Goal: Task Accomplishment & Management: Use online tool/utility

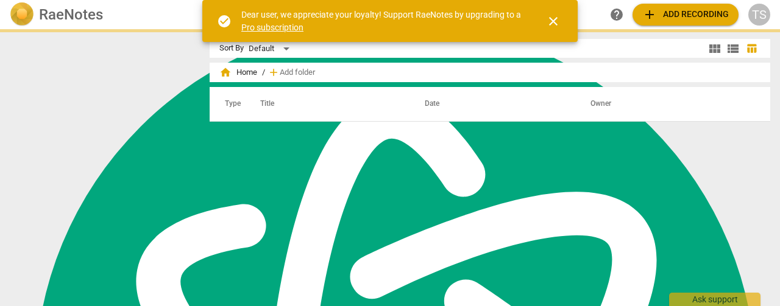
scroll to position [528, 0]
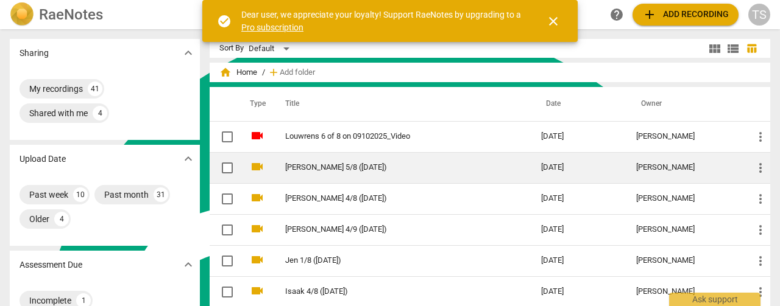
click at [297, 163] on link "[PERSON_NAME] 5/8 ([DATE])" at bounding box center [391, 167] width 212 height 9
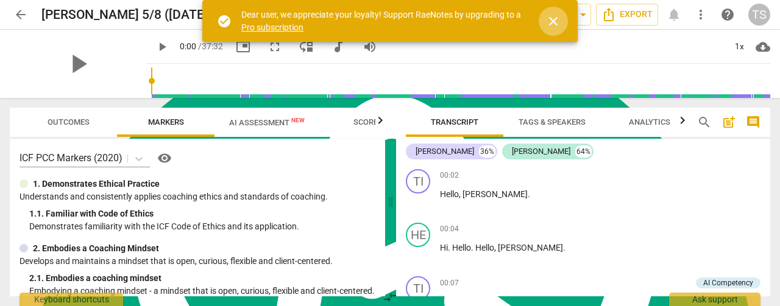
click at [554, 25] on span "close" at bounding box center [553, 21] width 15 height 15
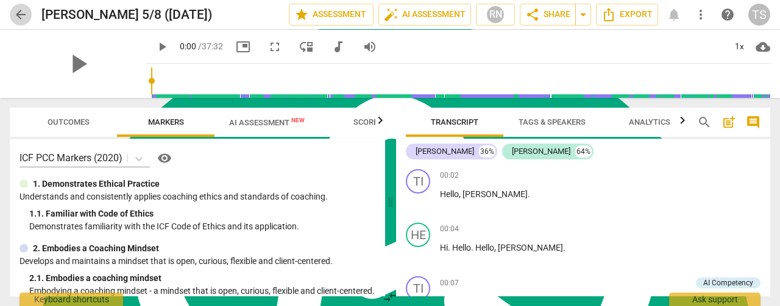
click at [22, 12] on span "arrow_back" at bounding box center [20, 14] width 15 height 15
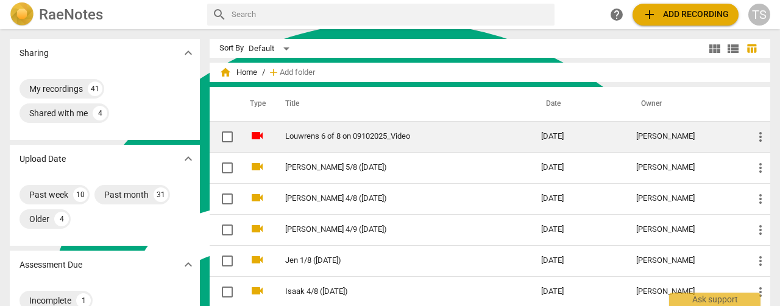
click at [301, 138] on link "Louwrens 6 of 8 on 09102025_Video" at bounding box center [391, 136] width 212 height 9
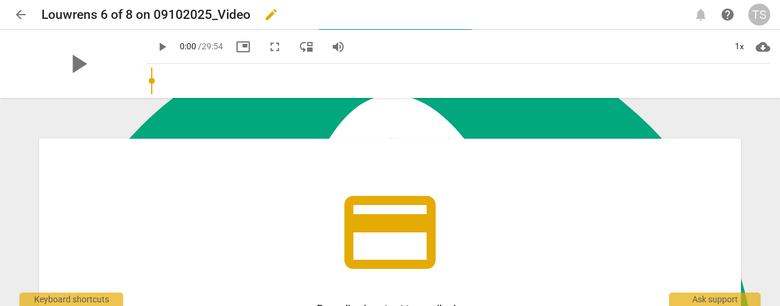
click at [267, 16] on span "edit" at bounding box center [271, 14] width 15 height 15
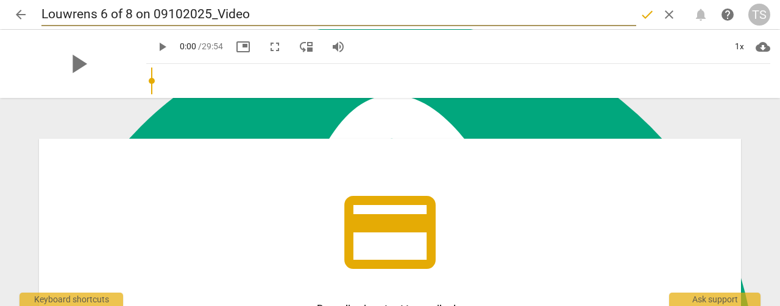
click at [256, 16] on input "Louwrens 6 of 8 on 09102025_Video" at bounding box center [338, 14] width 595 height 23
click at [123, 18] on input "Louwrens 6 of 8 on 09102025" at bounding box center [338, 14] width 595 height 23
click at [126, 15] on input "Louwrens 6 of 8 on 09102025" at bounding box center [338, 14] width 595 height 23
click at [120, 18] on input "Louwrens 6/8 on 09102025" at bounding box center [338, 14] width 595 height 23
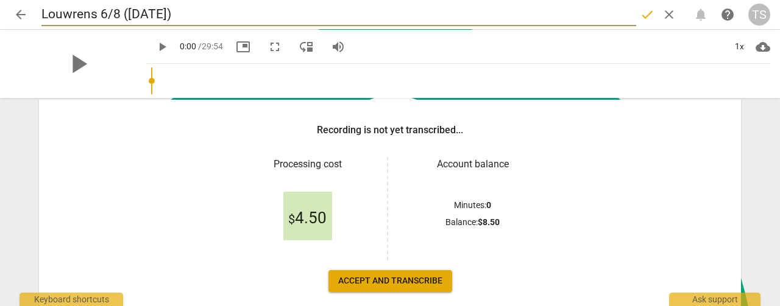
scroll to position [242, 0]
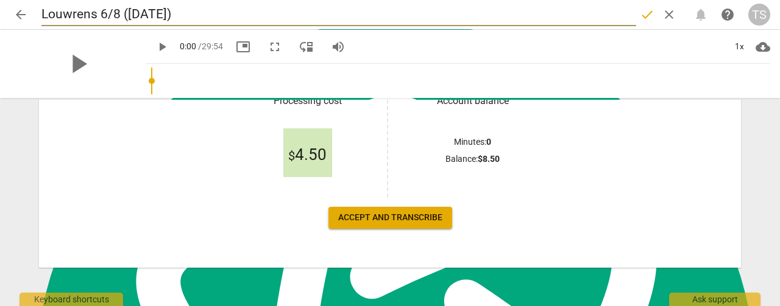
type input "Louwrens 6/8 ([DATE])"
click at [373, 213] on span "Accept and transcribe" at bounding box center [390, 218] width 104 height 12
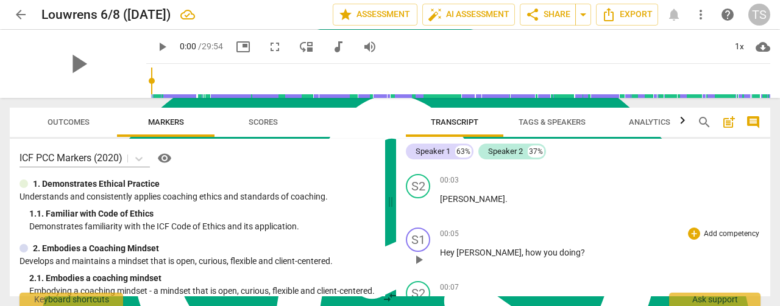
scroll to position [122, 0]
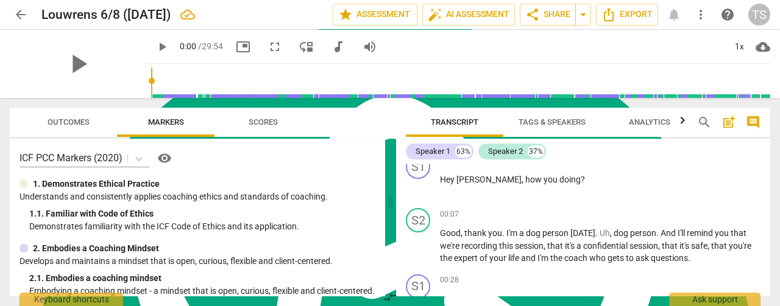
click at [553, 124] on span "Tags & Speakers" at bounding box center [551, 122] width 67 height 9
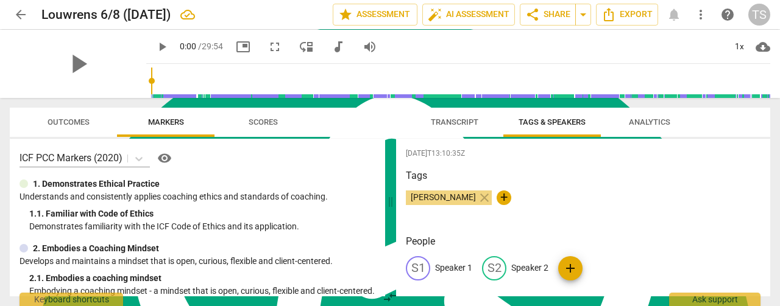
click at [467, 270] on p "Speaker 1" at bounding box center [453, 268] width 37 height 13
type textarea "Speaker 1"
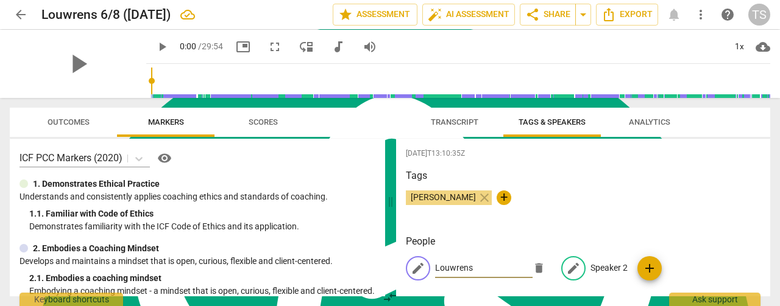
type input "Louwrens"
click at [607, 274] on p "Speaker 2" at bounding box center [608, 268] width 37 height 13
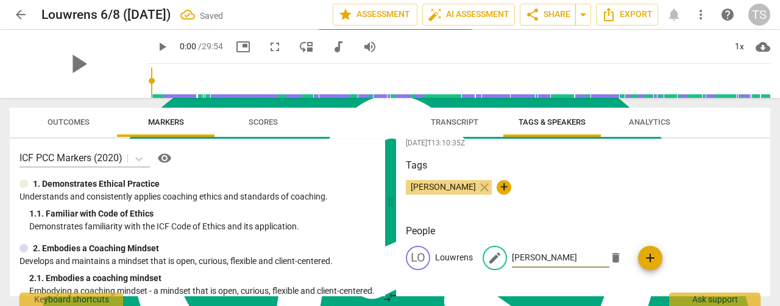
scroll to position [13, 0]
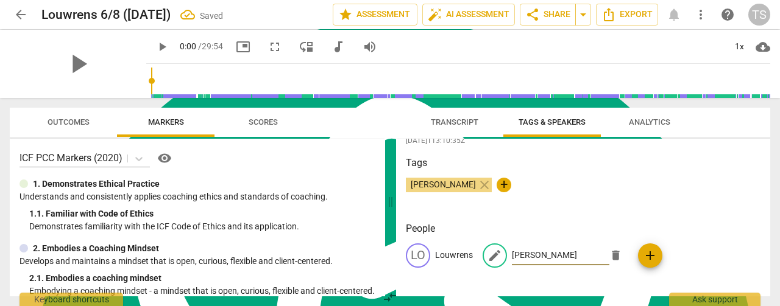
type input "[PERSON_NAME]"
click at [459, 131] on button "Transcript" at bounding box center [454, 122] width 97 height 29
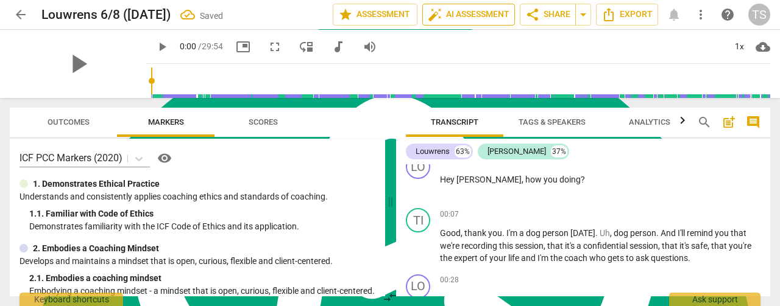
click at [465, 23] on button "auto_fix_high AI Assessment" at bounding box center [468, 15] width 93 height 22
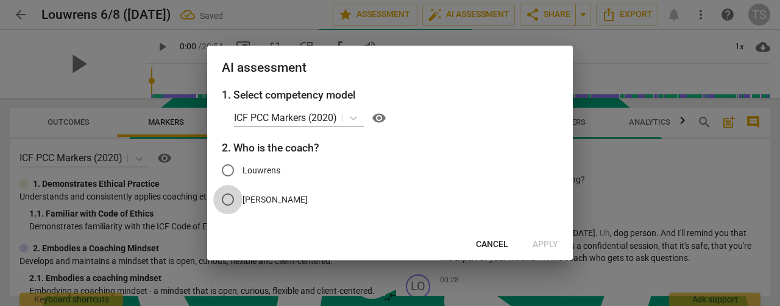
click at [232, 200] on input "[PERSON_NAME]" at bounding box center [227, 199] width 29 height 29
radio input "true"
click at [547, 246] on span "Apply" at bounding box center [545, 245] width 26 height 12
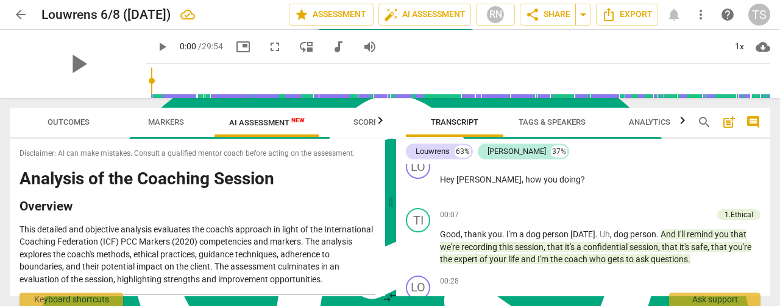
click at [262, 122] on span "AI Assessment New" at bounding box center [267, 122] width 76 height 9
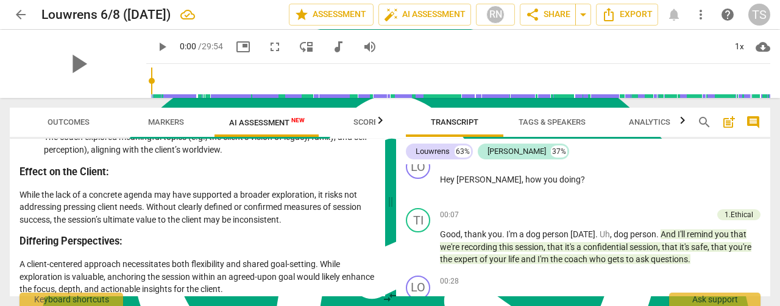
scroll to position [738, 0]
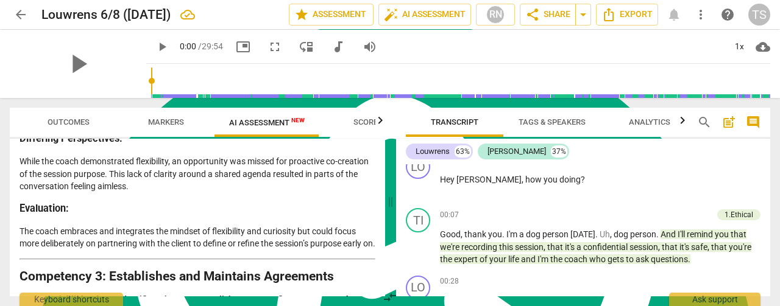
click at [24, 16] on span "arrow_back" at bounding box center [20, 14] width 15 height 15
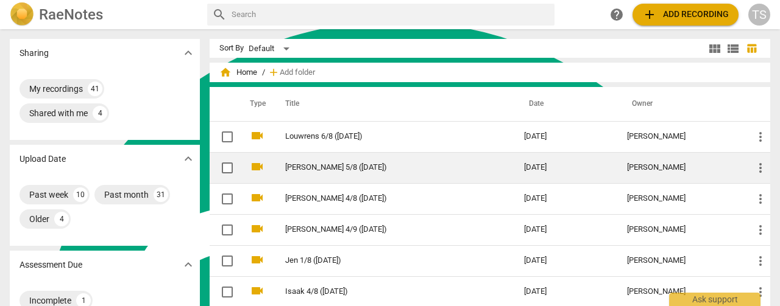
click at [325, 163] on link "[PERSON_NAME] 5/8 ([DATE])" at bounding box center [382, 167] width 195 height 9
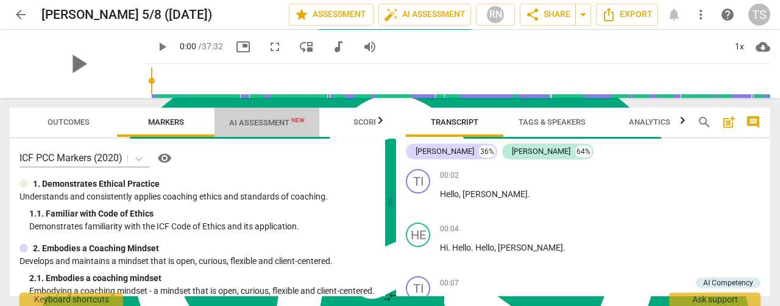
click at [275, 130] on span "AI Assessment New" at bounding box center [266, 122] width 105 height 18
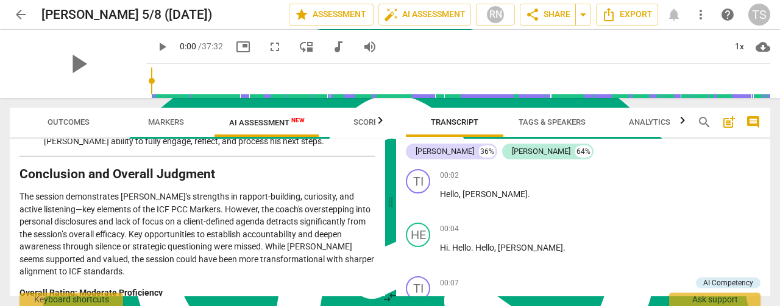
scroll to position [2337, 0]
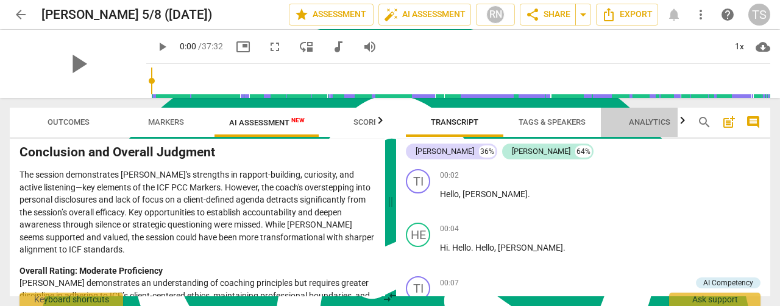
click at [657, 123] on span "Analytics" at bounding box center [649, 122] width 41 height 9
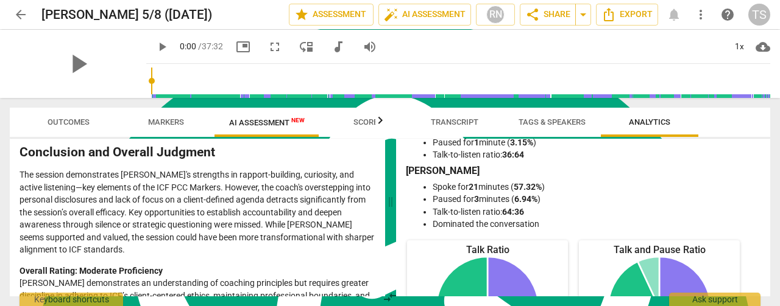
scroll to position [0, 0]
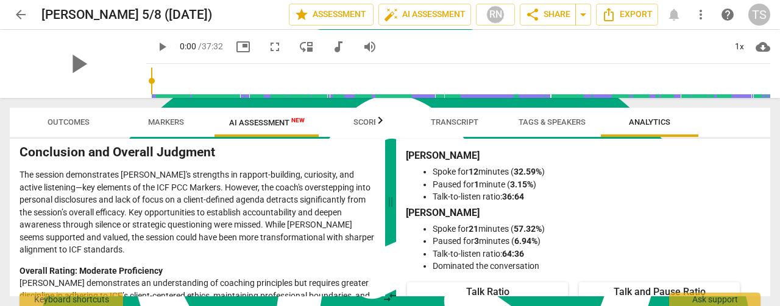
click at [21, 17] on span "arrow_back" at bounding box center [20, 14] width 15 height 15
